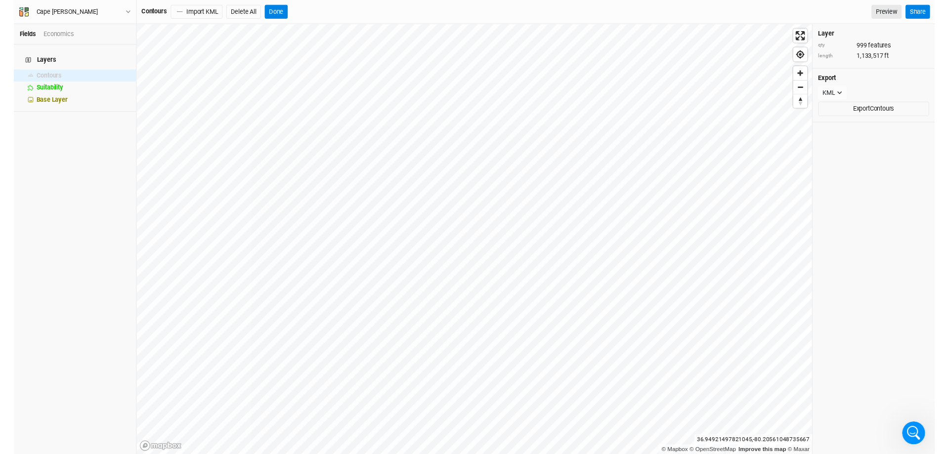
scroll to position [907, 0]
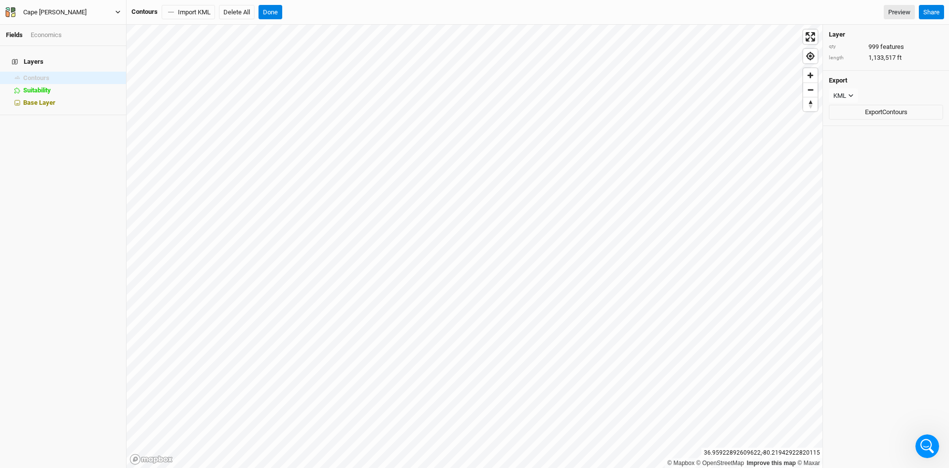
click at [115, 12] on button "Cape [PERSON_NAME]" at bounding box center [63, 12] width 116 height 11
click at [91, 98] on button "Keyboard Shortcuts" at bounding box center [81, 98] width 78 height 13
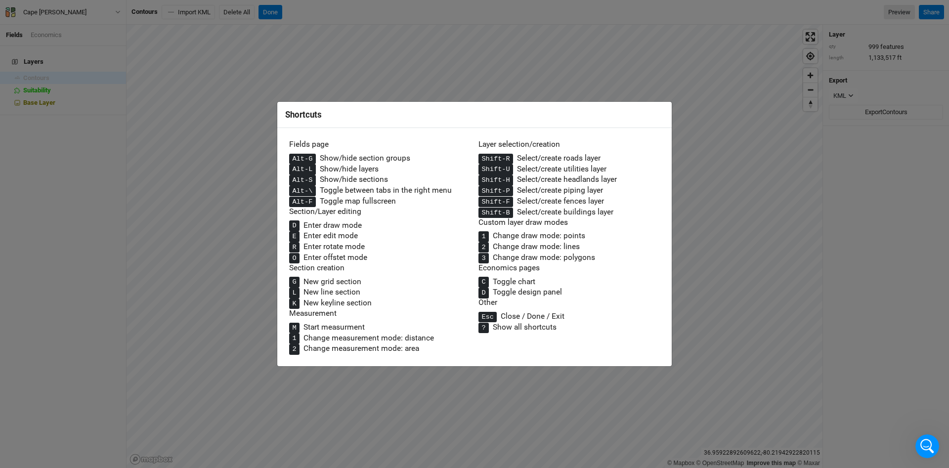
click at [84, 137] on div "Shortcuts Fields page Alt-G Show/hide section groups Alt-L Show/hide layers Alt…" at bounding box center [474, 234] width 949 height 468
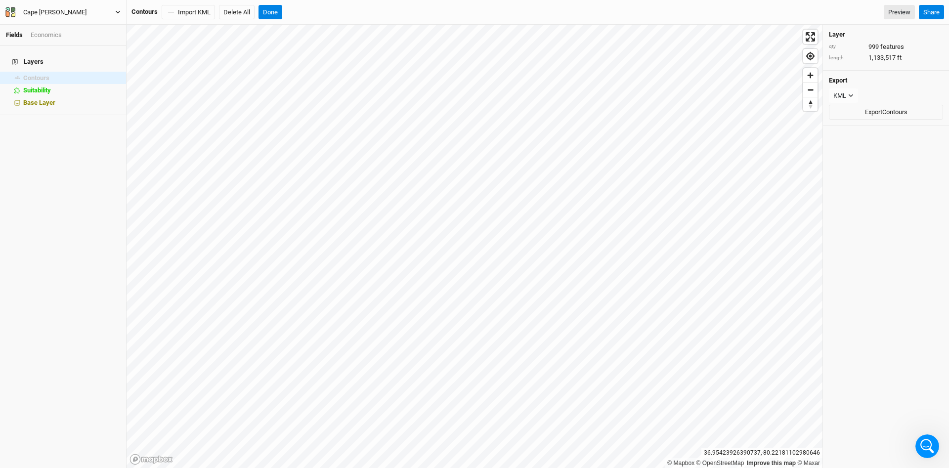
click at [117, 13] on icon "button" at bounding box center [117, 11] width 5 height 5
click at [106, 101] on button "Keyboard Shortcuts" at bounding box center [81, 98] width 78 height 13
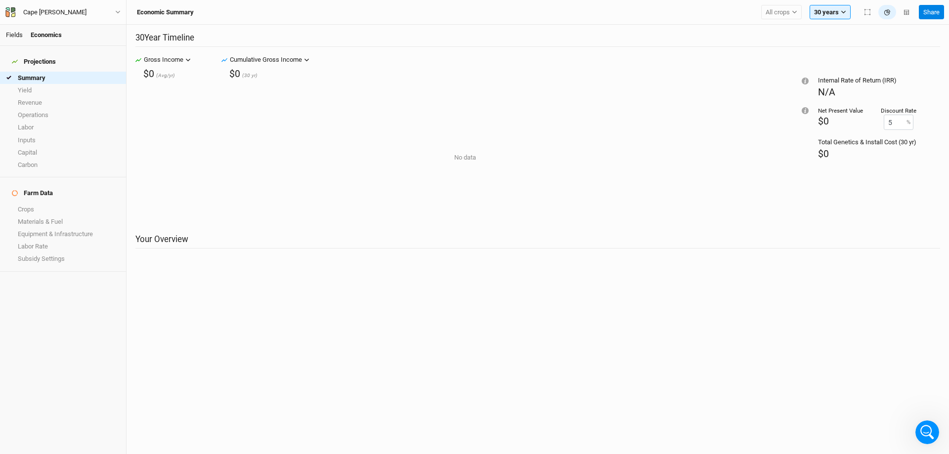
click at [19, 34] on link "Fields" at bounding box center [14, 34] width 17 height 7
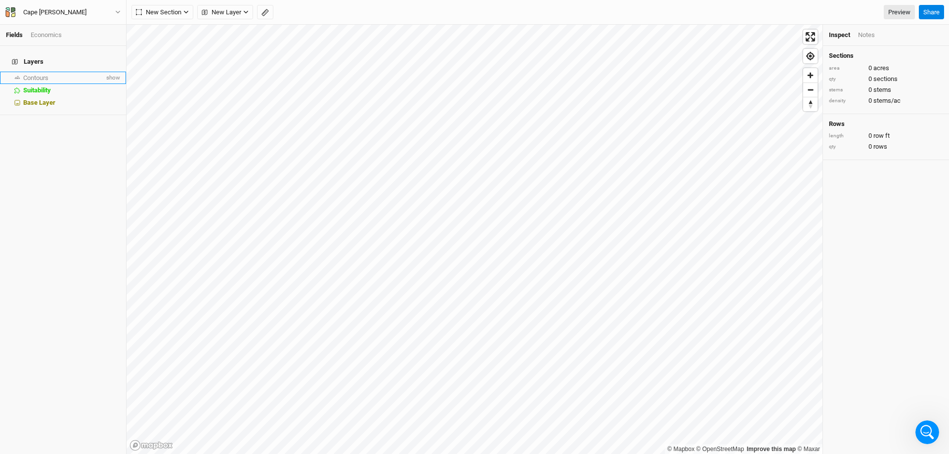
click at [35, 74] on span "Contours" at bounding box center [35, 77] width 25 height 7
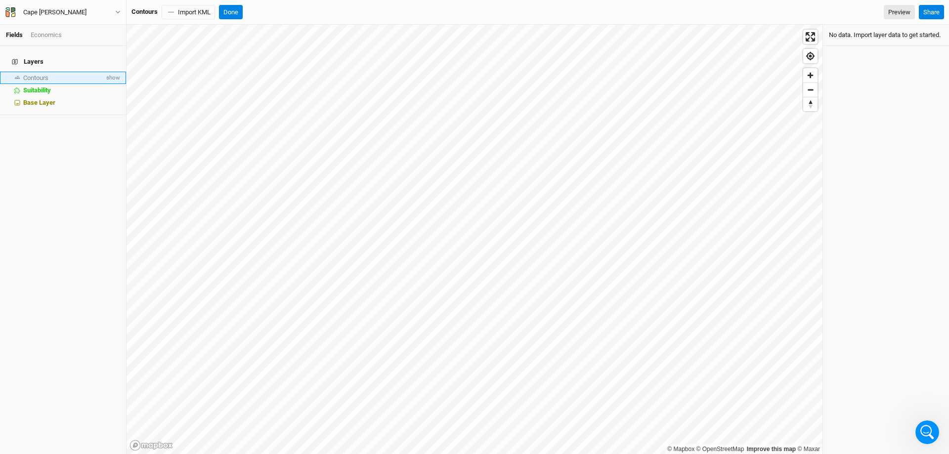
click at [41, 74] on span "Contours" at bounding box center [35, 77] width 25 height 7
click at [120, 72] on span "show" at bounding box center [112, 78] width 16 height 12
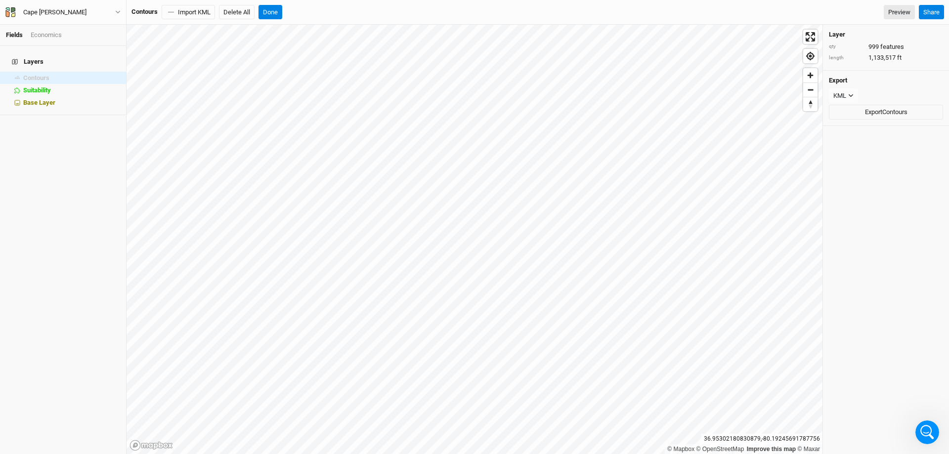
click at [849, 361] on div "Layer qty 999 features length 1,133,517 ft Export KML JSON KML Export Contours" at bounding box center [886, 239] width 126 height 429
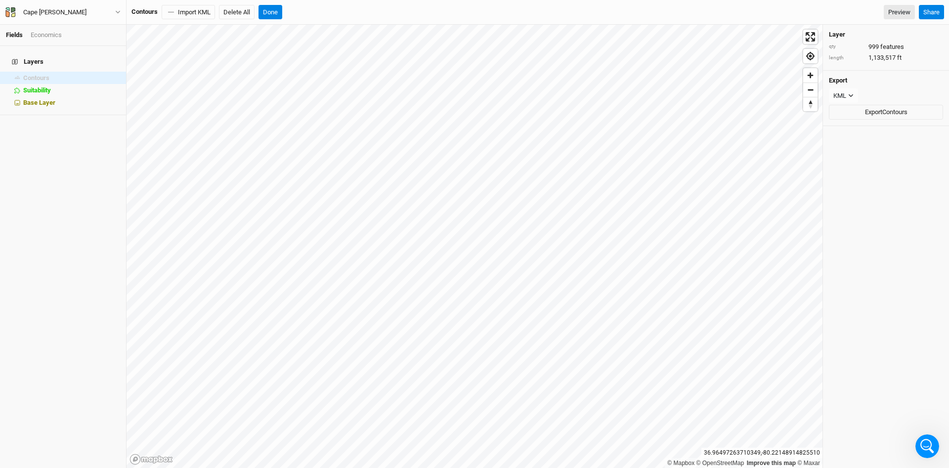
click at [122, 10] on div "Cape [PERSON_NAME] Back Project Settings User settings Imperial Metric Keyboard…" at bounding box center [63, 12] width 126 height 25
click at [117, 11] on icon "button" at bounding box center [117, 11] width 5 height 5
click at [360, 14] on div "Contours Import KML Delete All Done Preview" at bounding box center [522, 12] width 783 height 15
click at [41, 137] on div "Layers Contours hide Suitability hide Base Layer" at bounding box center [63, 257] width 126 height 422
click at [26, 55] on h4 "Layers" at bounding box center [63, 62] width 114 height 20
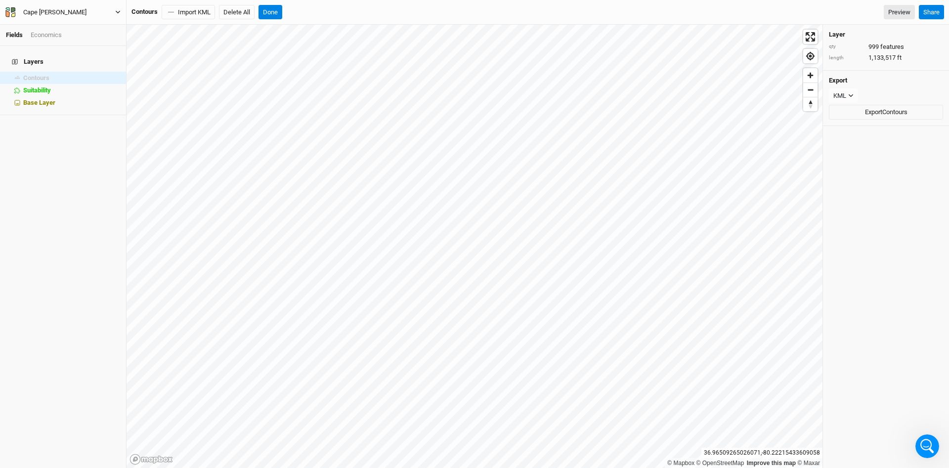
click at [120, 11] on icon "button" at bounding box center [117, 11] width 5 height 5
click at [93, 60] on button "User settings" at bounding box center [81, 57] width 78 height 13
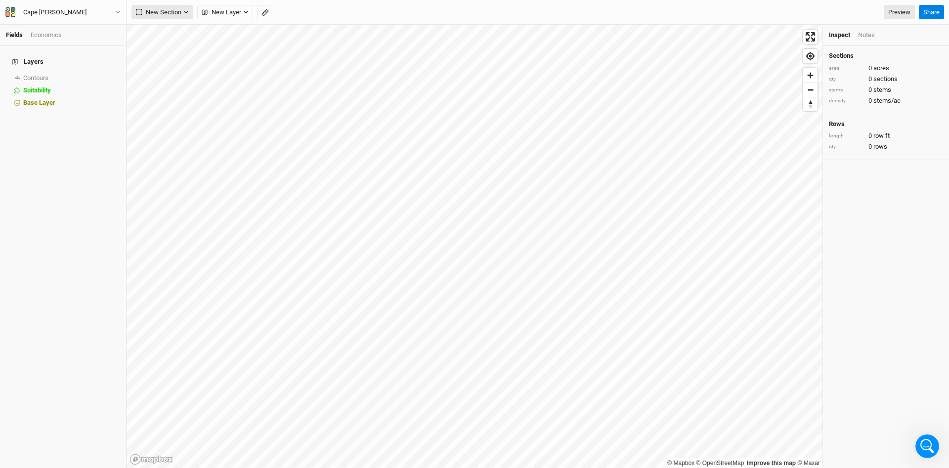
click at [183, 10] on button "New Section" at bounding box center [162, 12] width 62 height 15
click at [188, 10] on icon "button" at bounding box center [185, 11] width 5 height 5
click at [239, 11] on span "New Layer" at bounding box center [222, 12] width 40 height 10
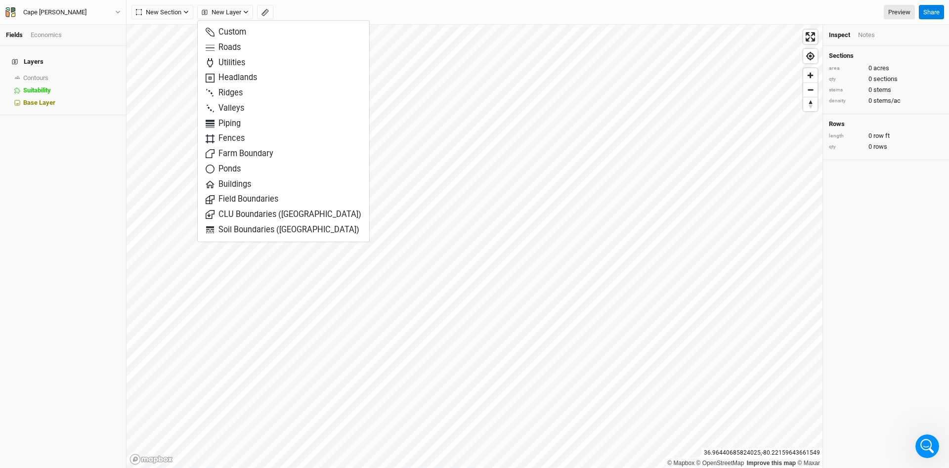
click at [71, 147] on div "Layers Contours show Suitability hide Base Layer" at bounding box center [63, 257] width 126 height 422
